Goal: Task Accomplishment & Management: Manage account settings

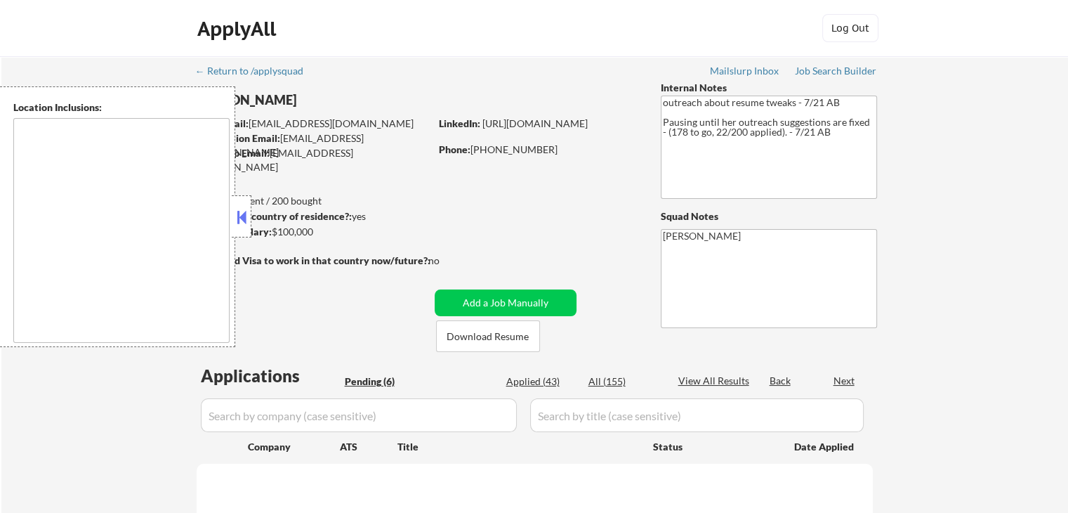
select select ""pending""
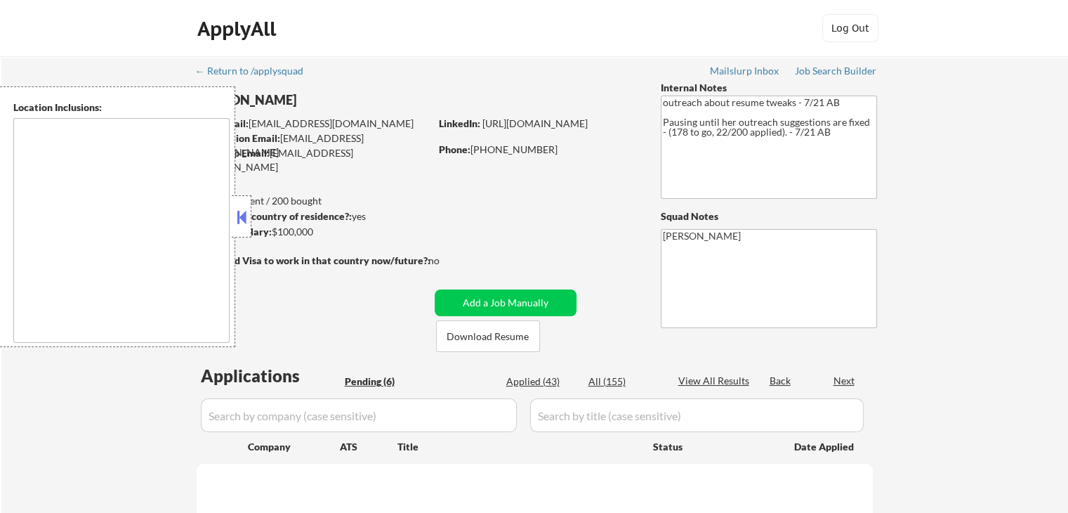
select select ""pending""
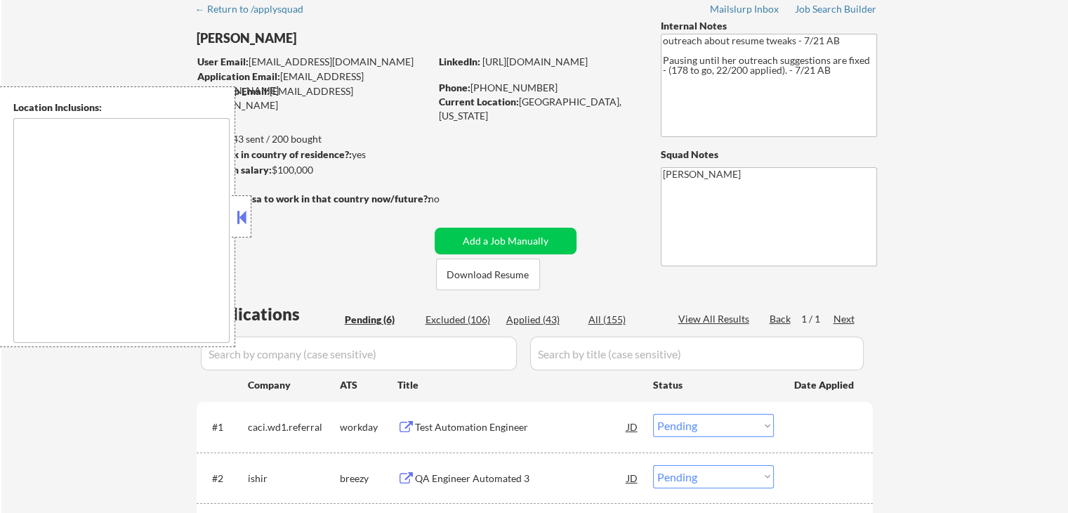
scroll to position [351, 0]
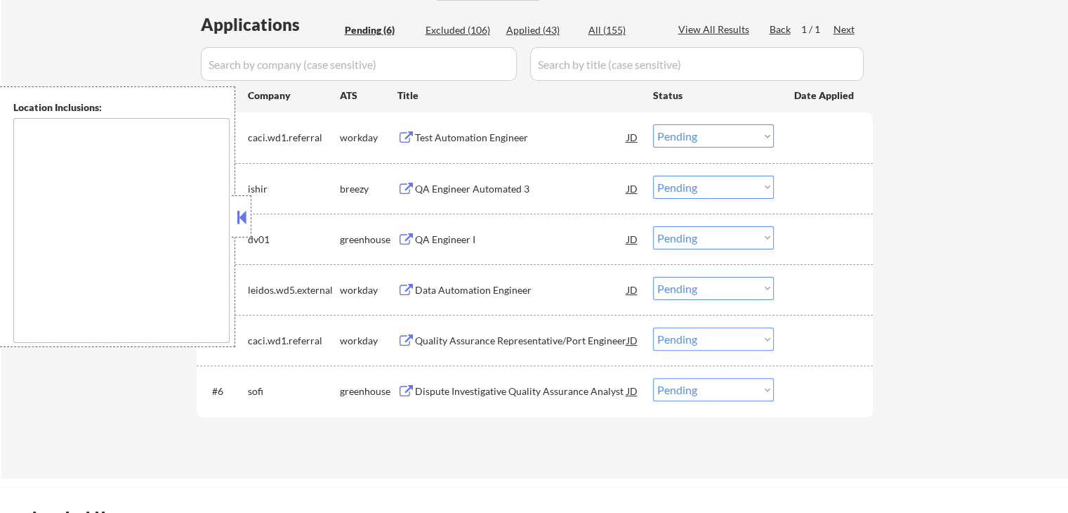
click at [431, 188] on div "QA Engineer Automated 3" at bounding box center [521, 189] width 212 height 14
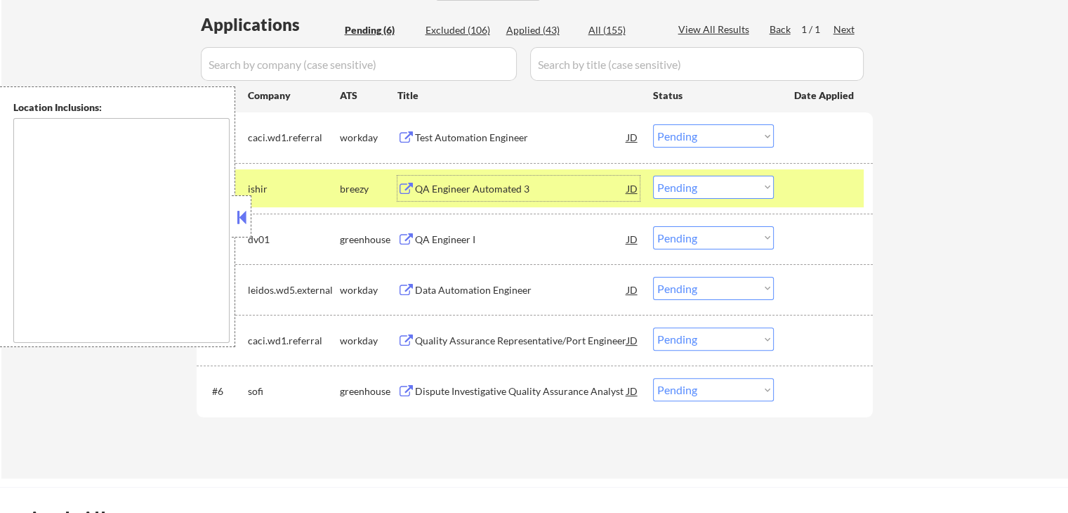
click at [442, 239] on div "QA Engineer I" at bounding box center [521, 239] width 212 height 14
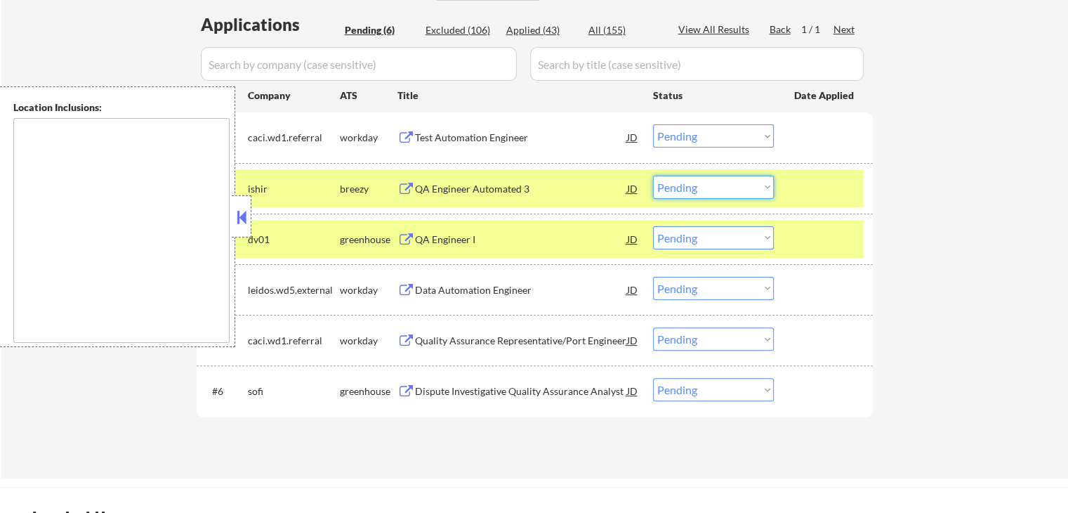
click at [700, 188] on select "Choose an option... Pending Applied Excluded (Questions) Excluded (Expired) Exc…" at bounding box center [713, 187] width 121 height 23
click at [653, 176] on select "Choose an option... Pending Applied Excluded (Questions) Excluded (Expired) Exc…" at bounding box center [713, 187] width 121 height 23
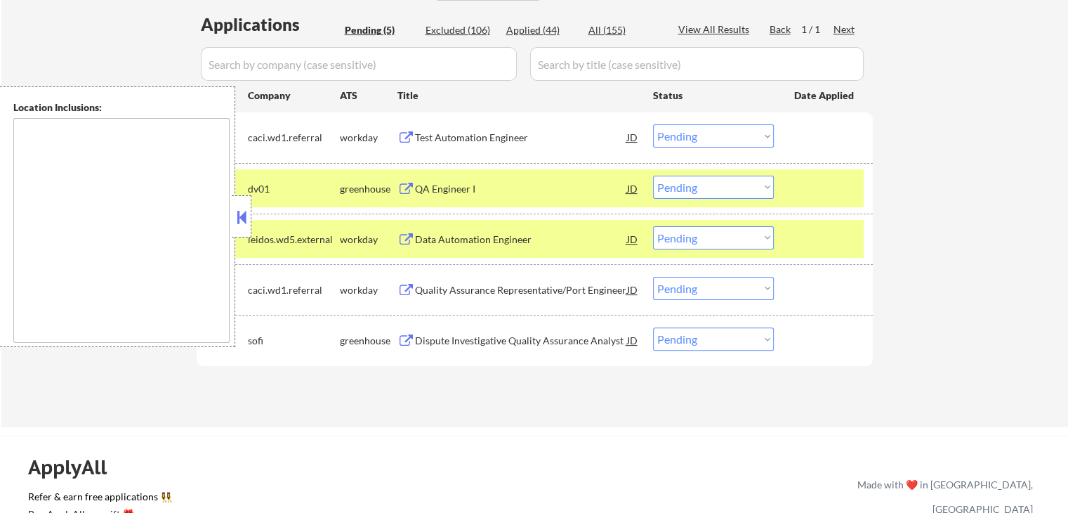
click at [725, 173] on div "#2 dv01 greenhouse QA Engineer I JD Choose an option... Pending Applied Exclude…" at bounding box center [532, 188] width 663 height 38
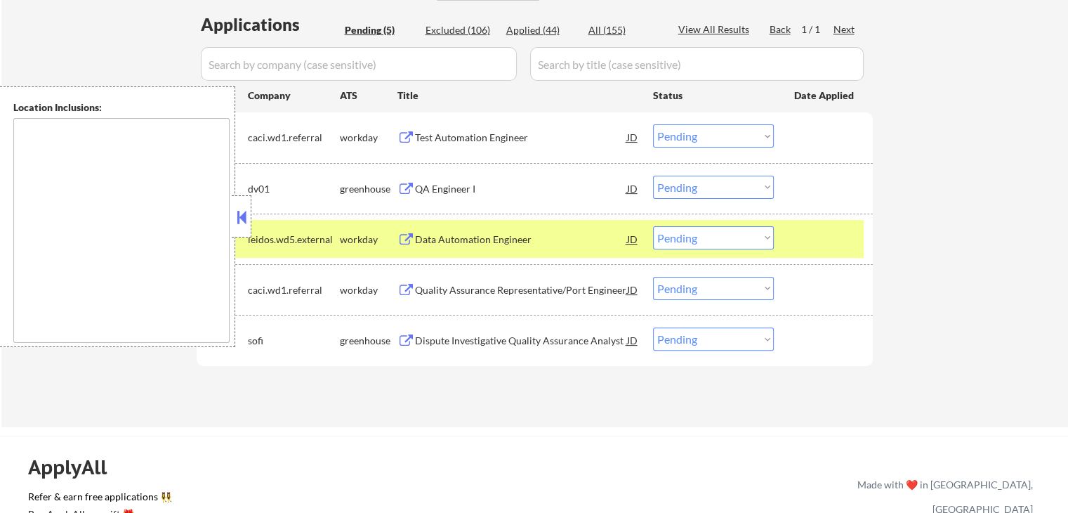
click at [732, 191] on select "Choose an option... Pending Applied Excluded (Questions) Excluded (Expired) Exc…" at bounding box center [713, 187] width 121 height 23
click at [653, 176] on select "Choose an option... Pending Applied Excluded (Questions) Excluded (Expired) Exc…" at bounding box center [713, 187] width 121 height 23
select select ""pending""
click at [422, 338] on div "Applications Pending (5) Excluded (106) Applied (44) All (155) View All Results…" at bounding box center [535, 207] width 676 height 388
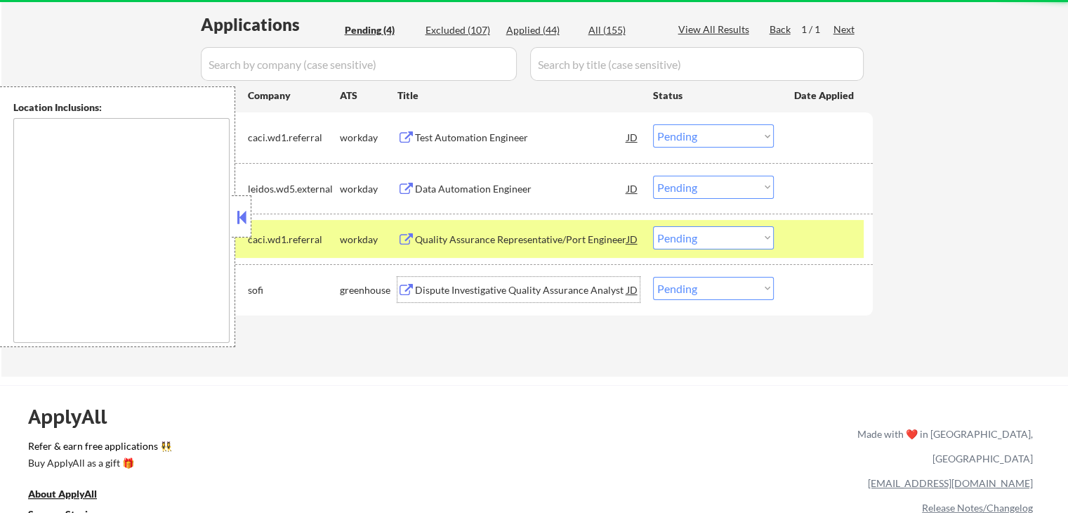
click at [441, 291] on div "Dispute Investigative Quality Assurance Analyst" at bounding box center [521, 290] width 212 height 14
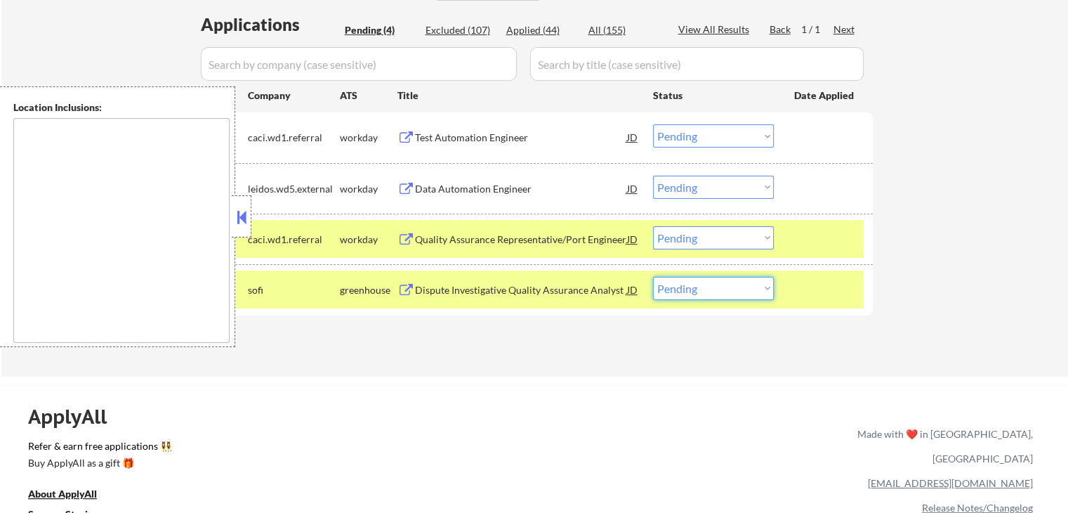
click at [721, 289] on select "Choose an option... Pending Applied Excluded (Questions) Excluded (Expired) Exc…" at bounding box center [713, 288] width 121 height 23
select select ""excluded__expired_""
click at [653, 277] on select "Choose an option... Pending Applied Excluded (Questions) Excluded (Expired) Exc…" at bounding box center [713, 288] width 121 height 23
click at [574, 341] on div "Applications Pending (4) Excluded (107) Applied (44) All (155) View All Results…" at bounding box center [535, 181] width 676 height 337
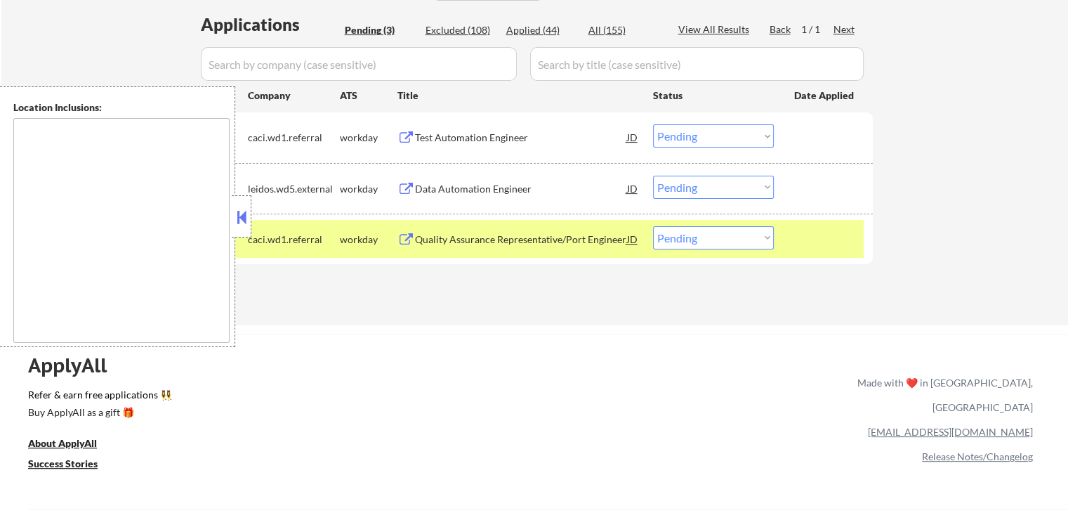
click at [438, 131] on div "Test Automation Engineer" at bounding box center [521, 138] width 212 height 14
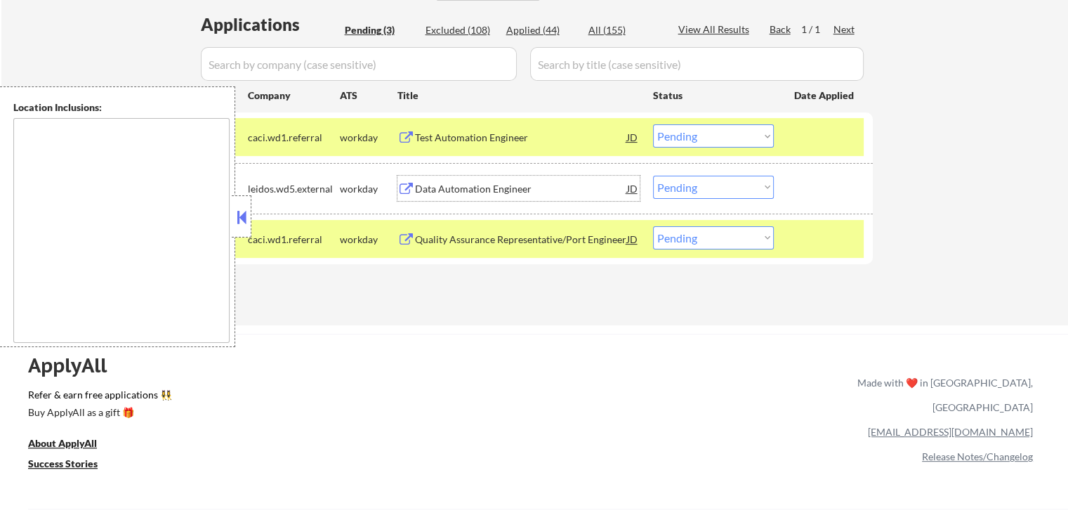
click at [434, 191] on div "Data Automation Engineer" at bounding box center [521, 189] width 212 height 14
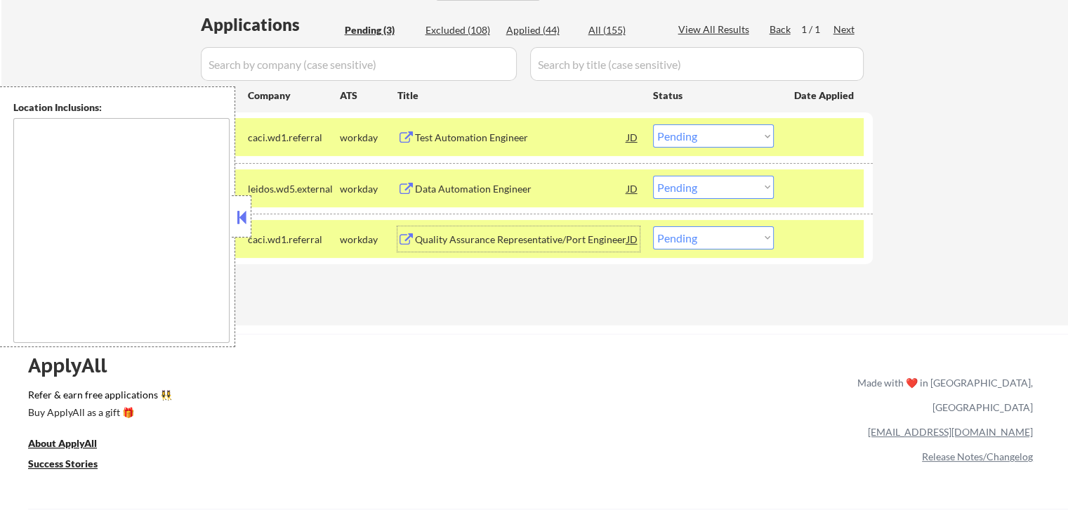
click at [461, 228] on div "Quality Assurance Representative/Port Engineer" at bounding box center [521, 238] width 212 height 25
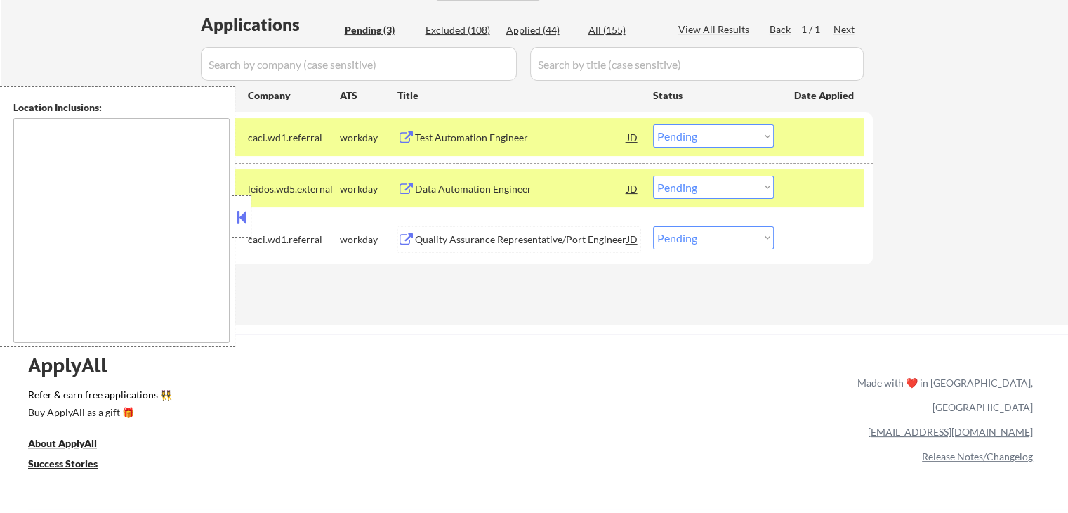
click at [703, 230] on select "Choose an option... Pending Applied Excluded (Questions) Excluded (Expired) Exc…" at bounding box center [713, 237] width 121 height 23
select select ""excluded__expired_""
click at [653, 226] on select "Choose an option... Pending Applied Excluded (Questions) Excluded (Expired) Exc…" at bounding box center [713, 237] width 121 height 23
click at [700, 130] on select "Choose an option... Pending Applied Excluded (Questions) Excluded (Expired) Exc…" at bounding box center [713, 135] width 121 height 23
click at [653, 124] on select "Choose an option... Pending Applied Excluded (Questions) Excluded (Expired) Exc…" at bounding box center [713, 135] width 121 height 23
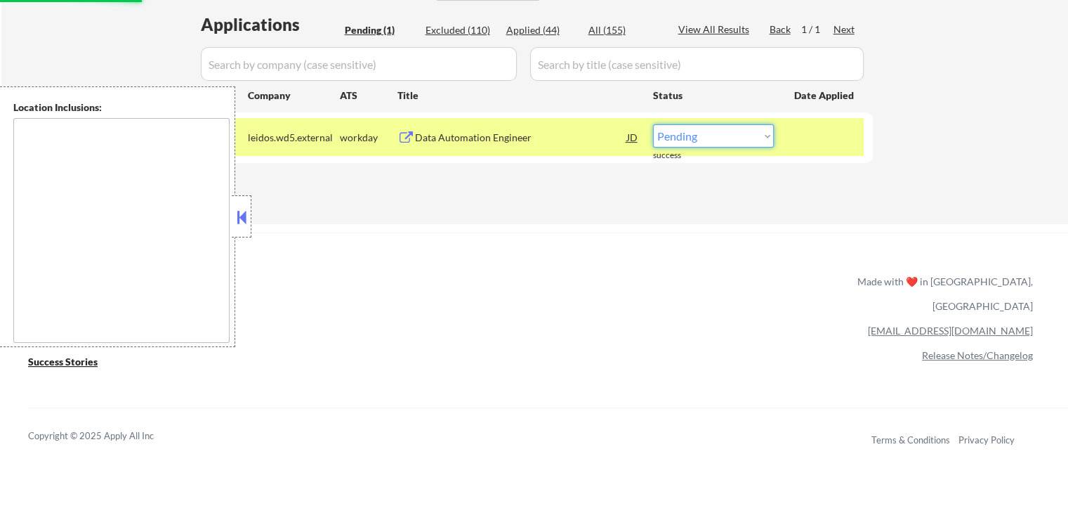
click at [702, 139] on select "Choose an option... Pending Applied Excluded (Questions) Excluded (Expired) Exc…" at bounding box center [713, 135] width 121 height 23
select select ""excluded__other_""
click at [653, 124] on select "Choose an option... Pending Applied Excluded (Questions) Excluded (Expired) Exc…" at bounding box center [713, 135] width 121 height 23
